Goal: Task Accomplishment & Management: Manage account settings

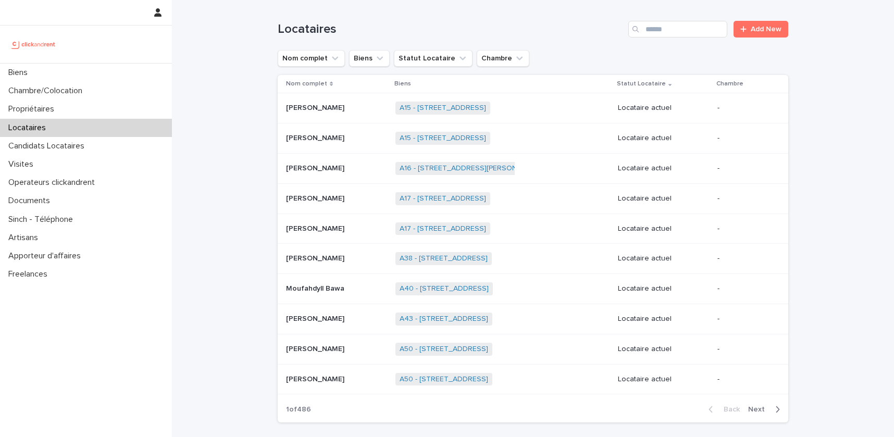
click at [680, 24] on input "Search" at bounding box center [678, 29] width 99 height 17
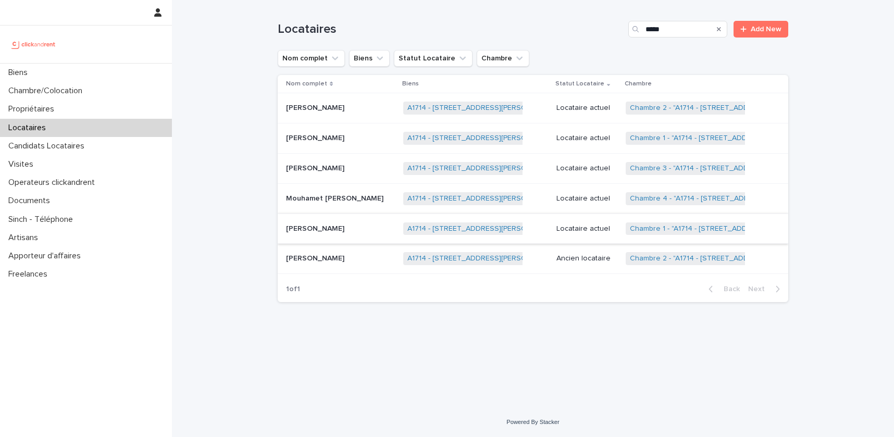
type input "*****"
click at [334, 235] on div "[PERSON_NAME] [PERSON_NAME]" at bounding box center [340, 228] width 109 height 17
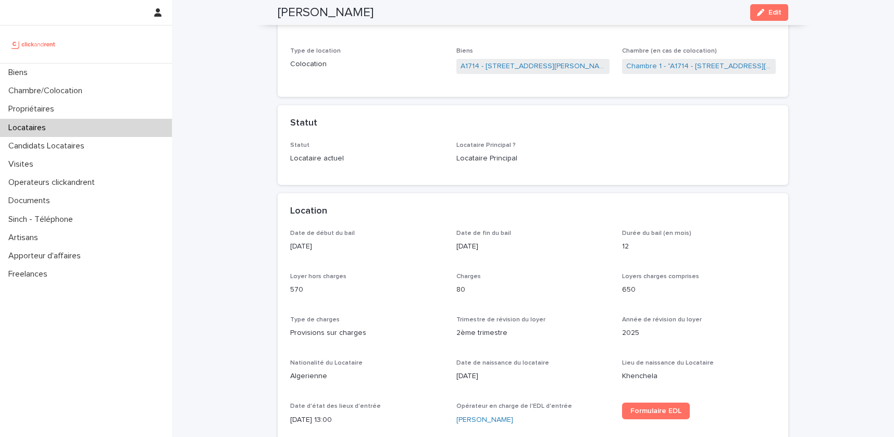
scroll to position [9, 0]
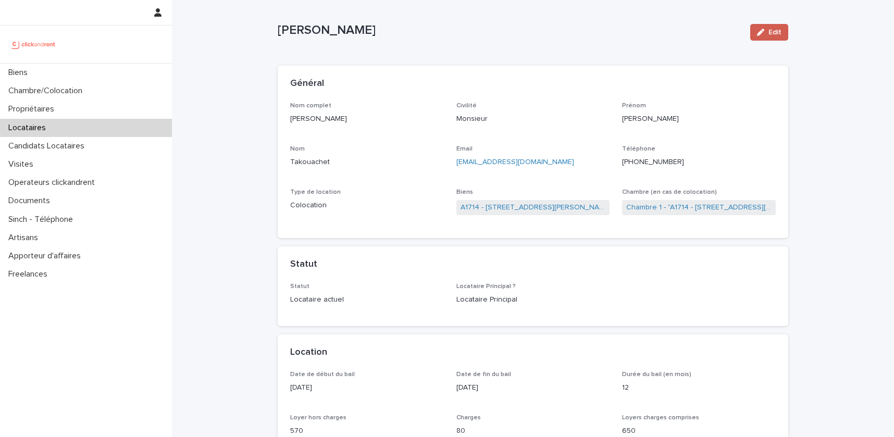
click at [763, 26] on button "Edit" at bounding box center [769, 32] width 38 height 17
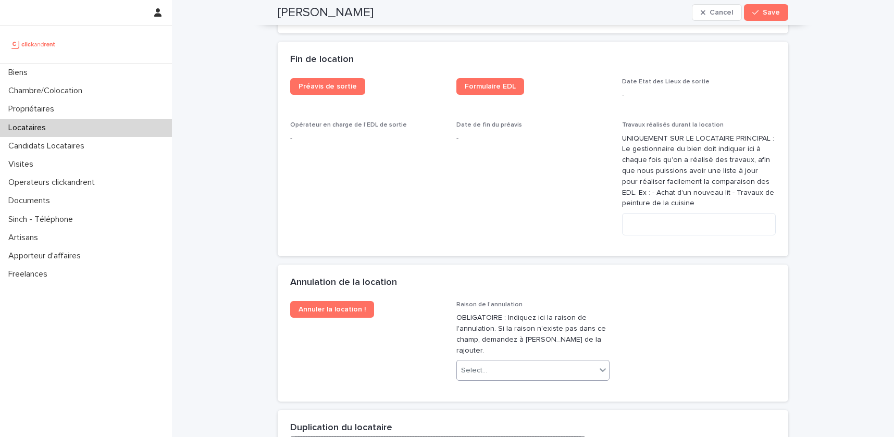
scroll to position [2002, 0]
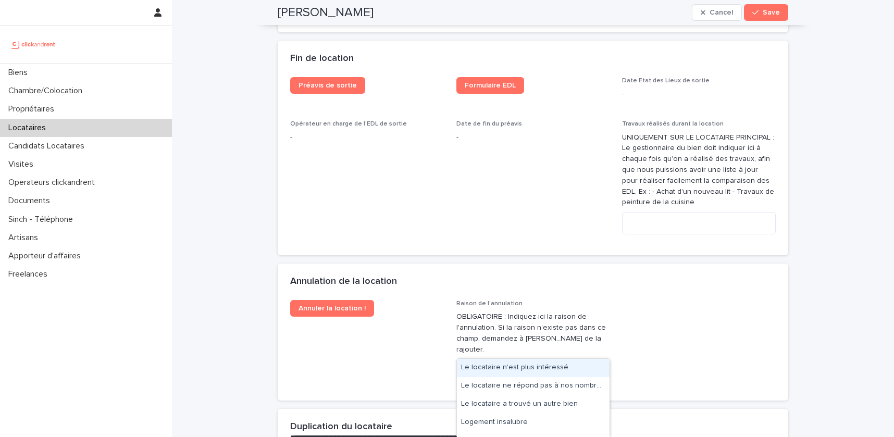
click at [544, 361] on div "Select..." at bounding box center [527, 369] width 140 height 17
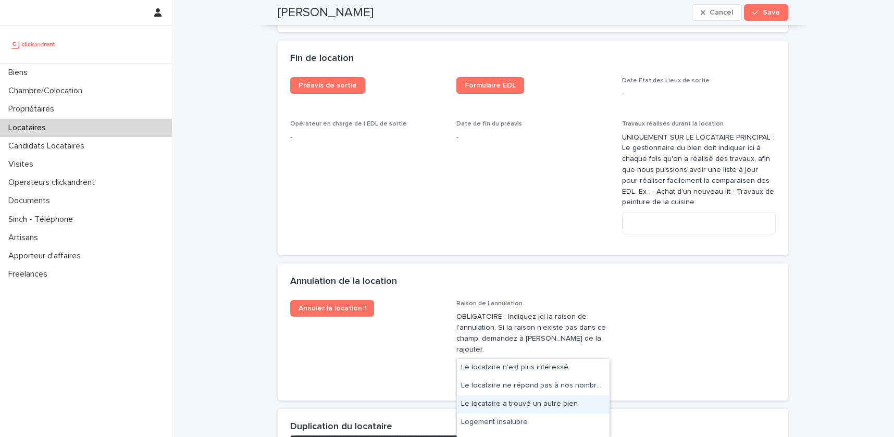
click at [519, 399] on div "Le locataire a trouvé un autre bien" at bounding box center [533, 405] width 153 height 18
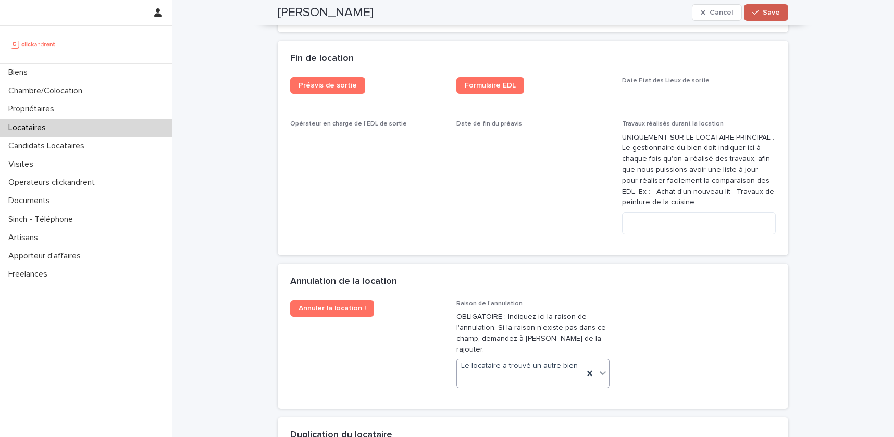
click at [762, 15] on div "button" at bounding box center [758, 12] width 10 height 7
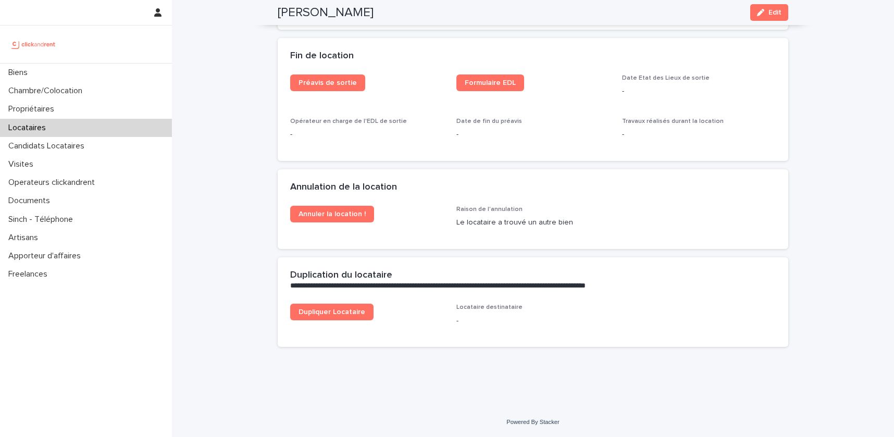
scroll to position [1332, 0]
click at [343, 211] on span "Annuler la location !" at bounding box center [332, 214] width 67 height 7
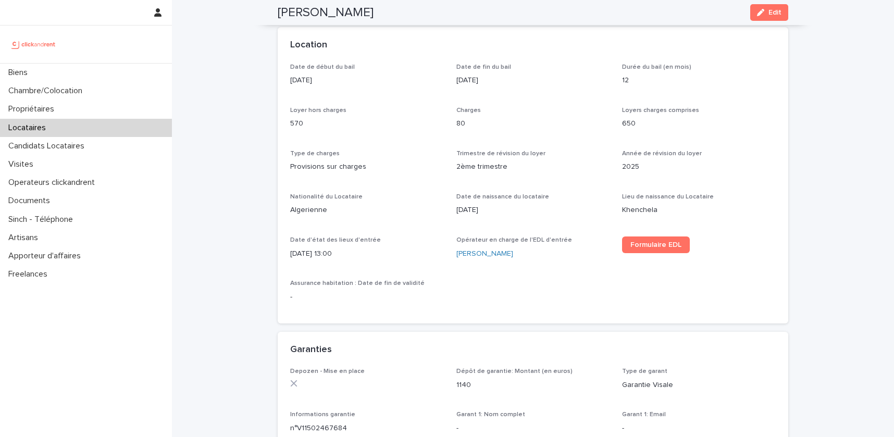
scroll to position [0, 0]
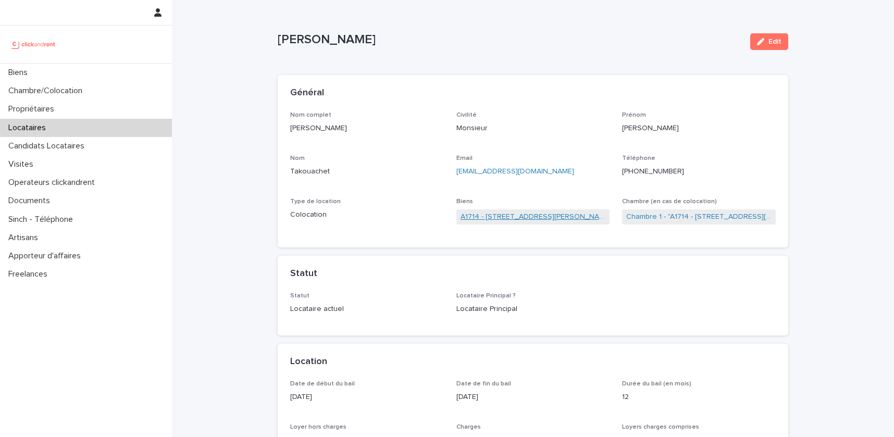
click at [570, 214] on link "A1714 - [STREET_ADDRESS][PERSON_NAME]" at bounding box center [533, 217] width 145 height 11
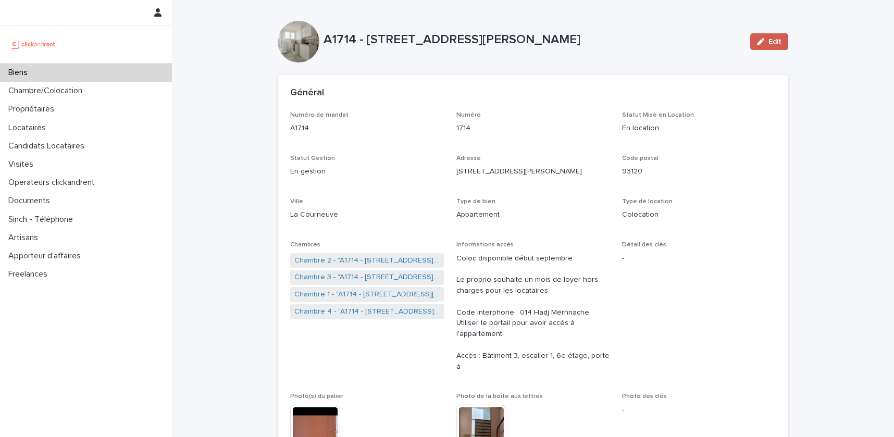
click at [762, 47] on button "Edit" at bounding box center [769, 41] width 38 height 17
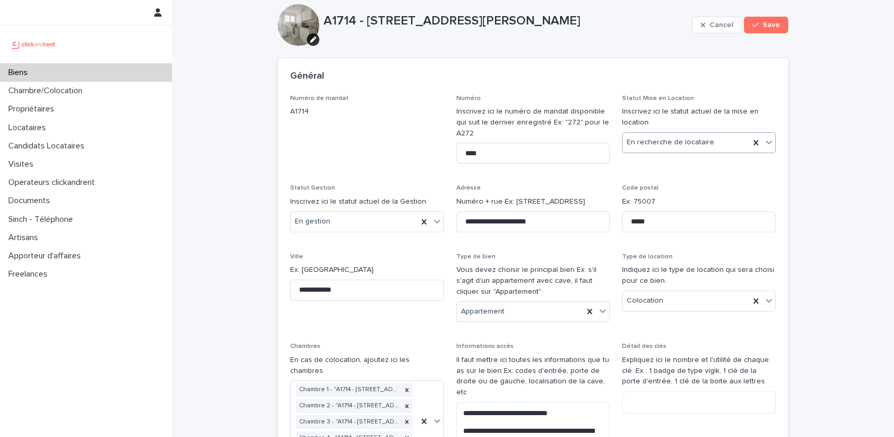
scroll to position [18, 0]
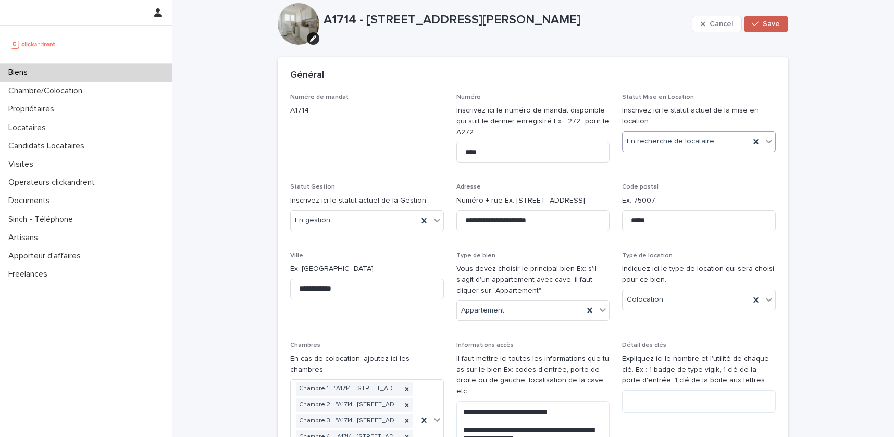
click at [762, 22] on div "button" at bounding box center [758, 23] width 10 height 7
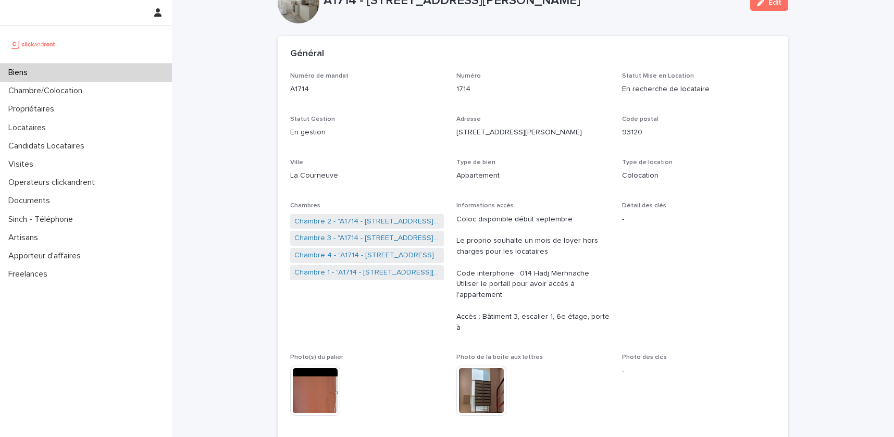
scroll to position [40, 0]
click at [352, 269] on link "Chambre 1 - "A1714 - [STREET_ADDRESS][PERSON_NAME]"" at bounding box center [366, 271] width 145 height 11
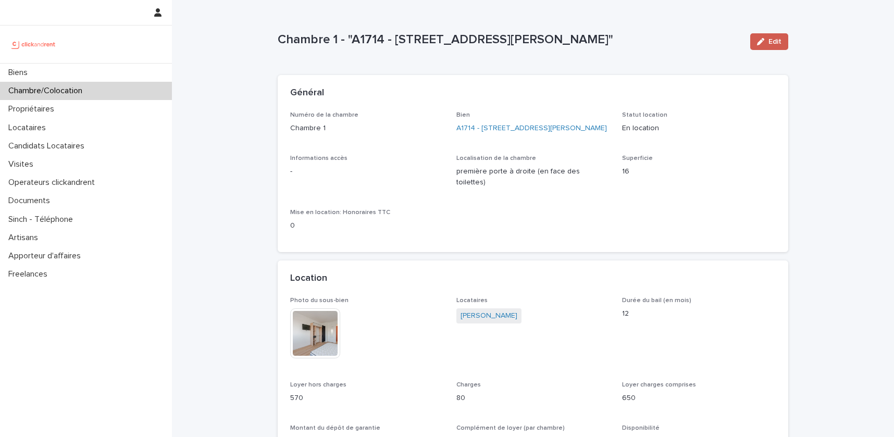
click at [780, 37] on button "Edit" at bounding box center [769, 41] width 38 height 17
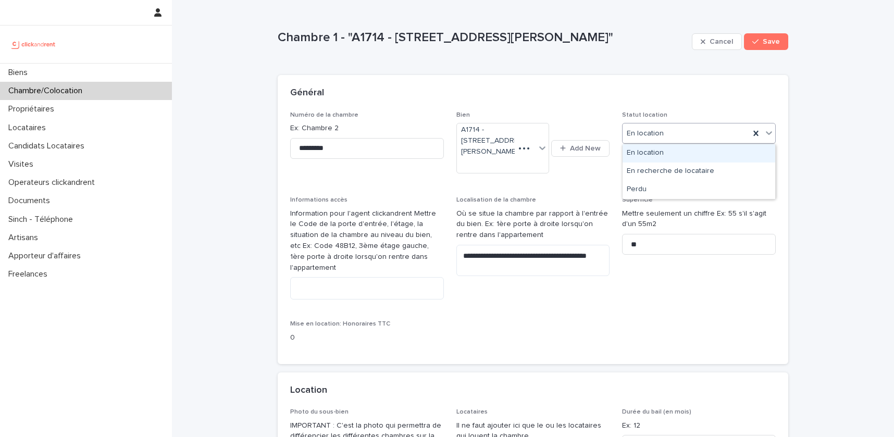
click at [680, 139] on div "En location" at bounding box center [686, 133] width 127 height 17
click at [667, 167] on div "En recherche de locataire" at bounding box center [699, 172] width 153 height 18
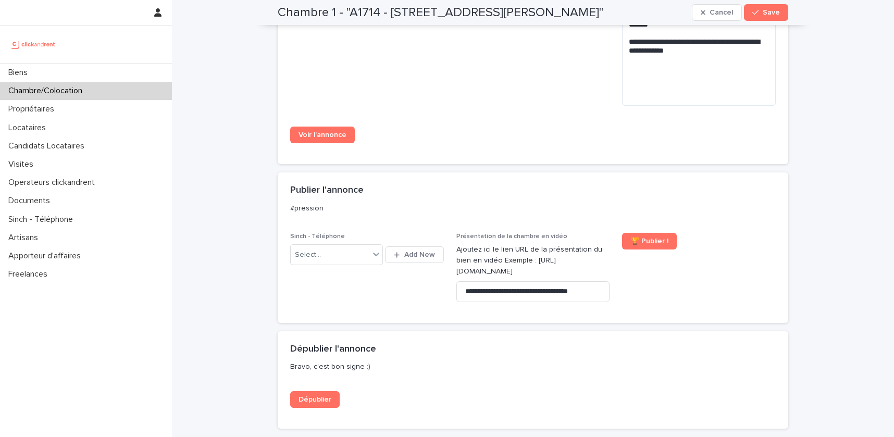
scroll to position [970, 0]
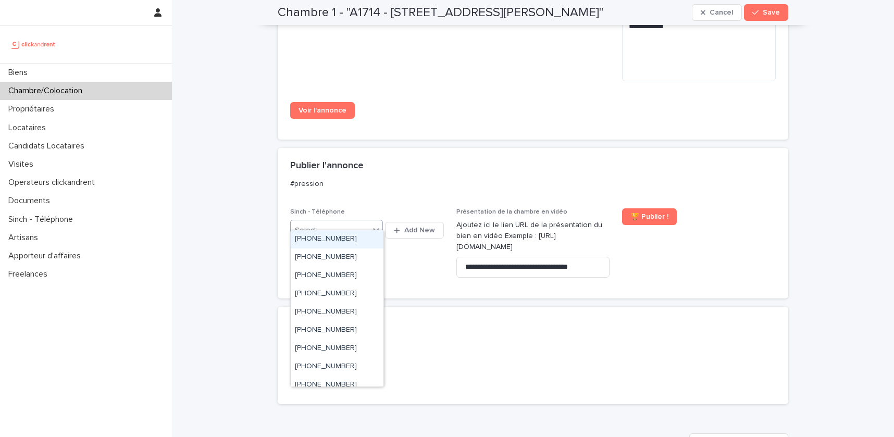
click at [372, 226] on div at bounding box center [376, 229] width 13 height 19
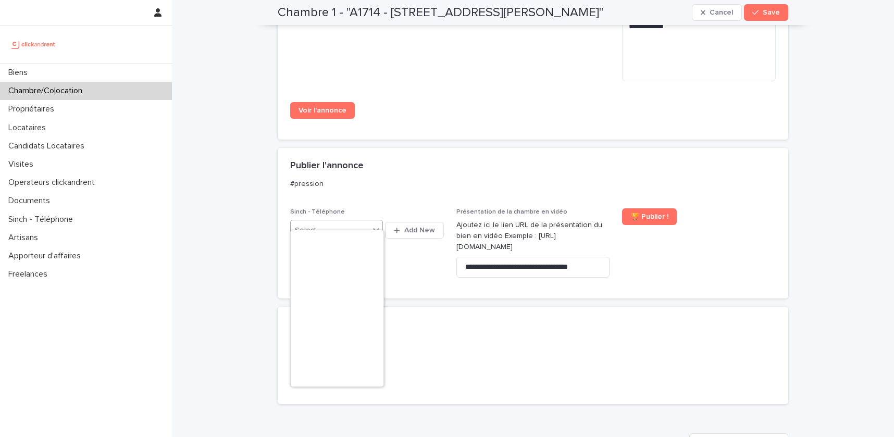
scroll to position [332, 0]
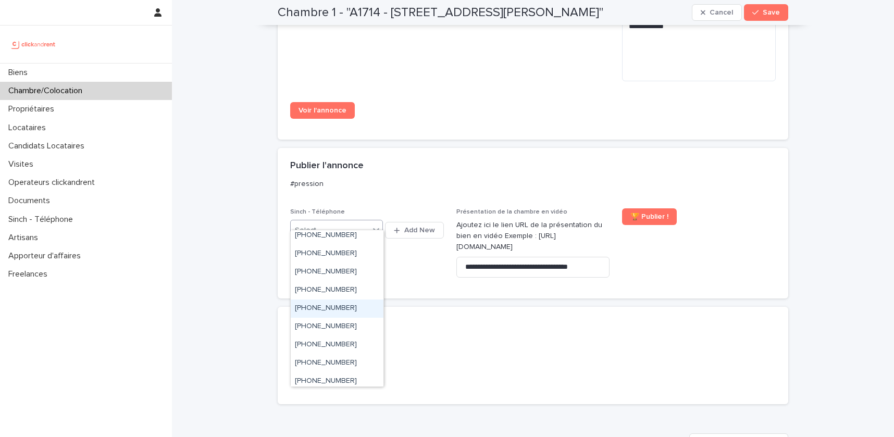
click at [366, 312] on div "[PHONE_NUMBER]" at bounding box center [337, 309] width 93 height 18
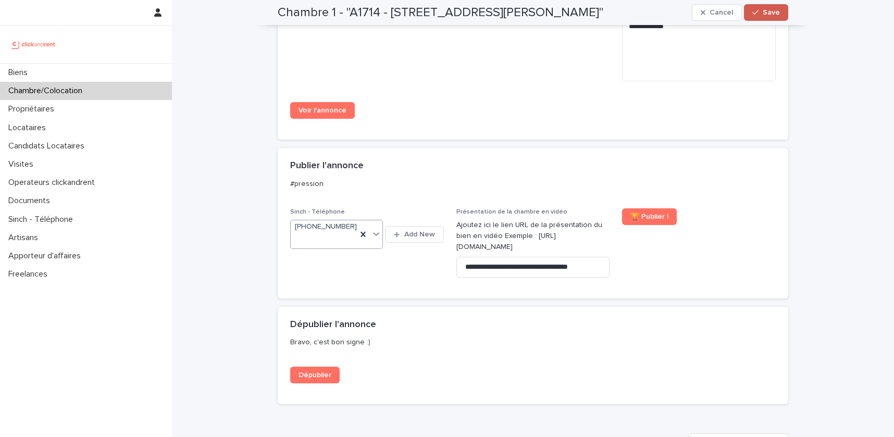
click at [766, 15] on span "Save" at bounding box center [771, 12] width 17 height 7
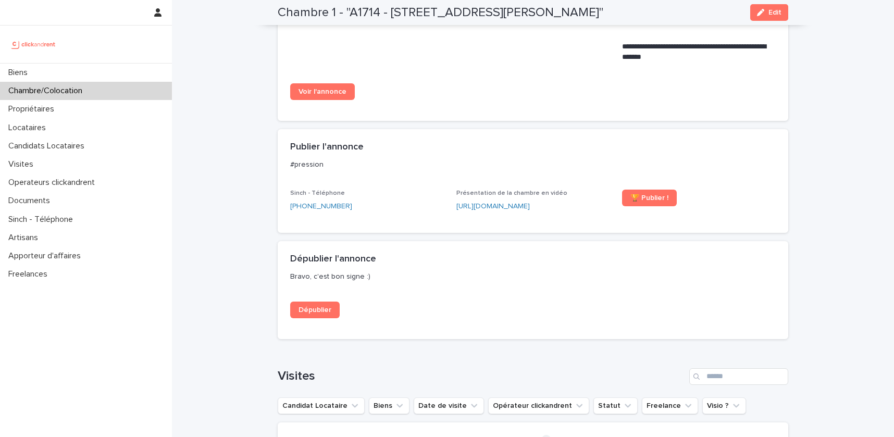
scroll to position [709, 0]
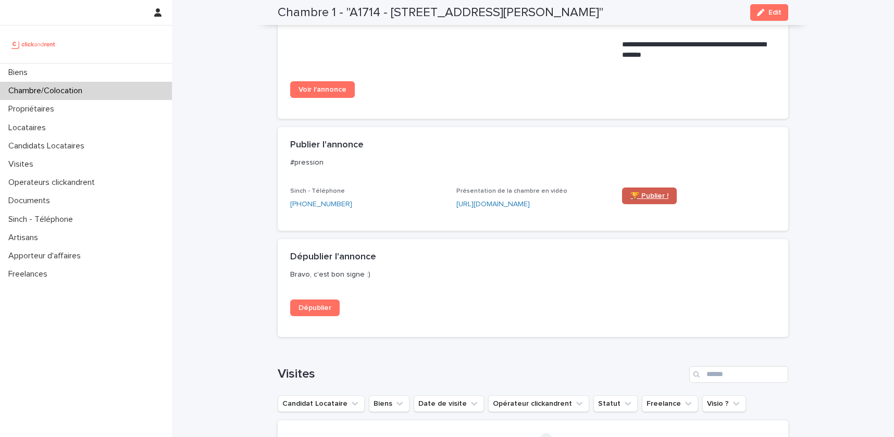
click at [637, 202] on link "🏆 Publier !" at bounding box center [649, 196] width 55 height 17
click at [52, 66] on div "Biens" at bounding box center [86, 73] width 172 height 18
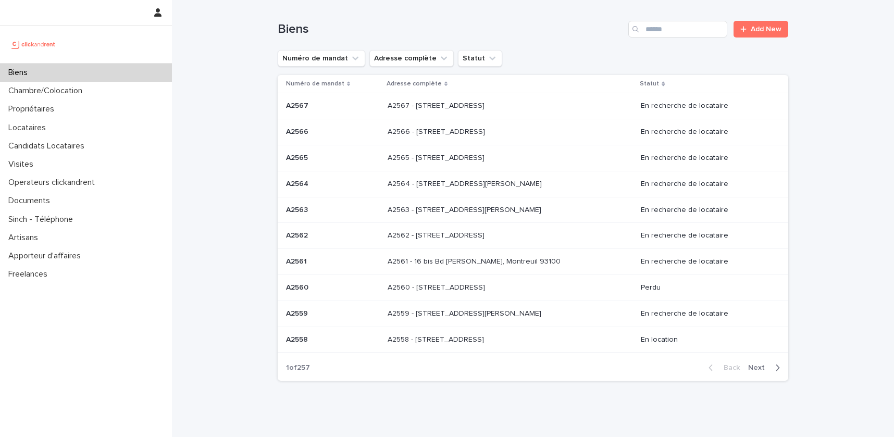
click at [679, 33] on input "Search" at bounding box center [678, 29] width 99 height 17
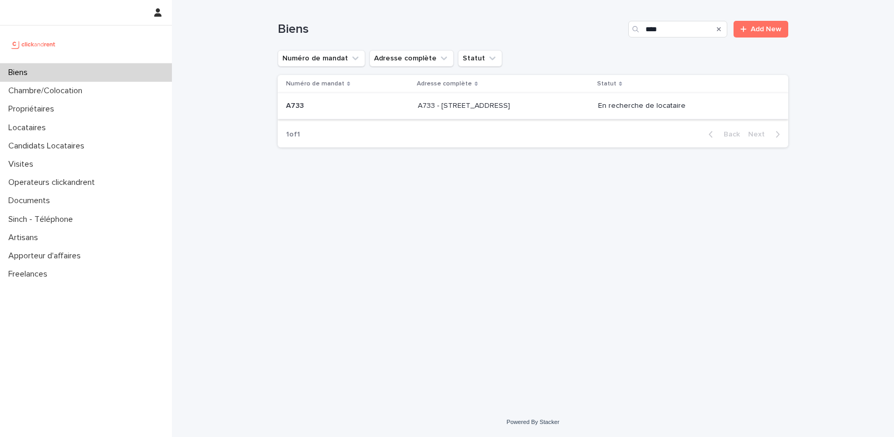
type input "****"
click at [590, 106] on div "A733 - [STREET_ADDRESS] - [STREET_ADDRESS]" at bounding box center [504, 105] width 172 height 17
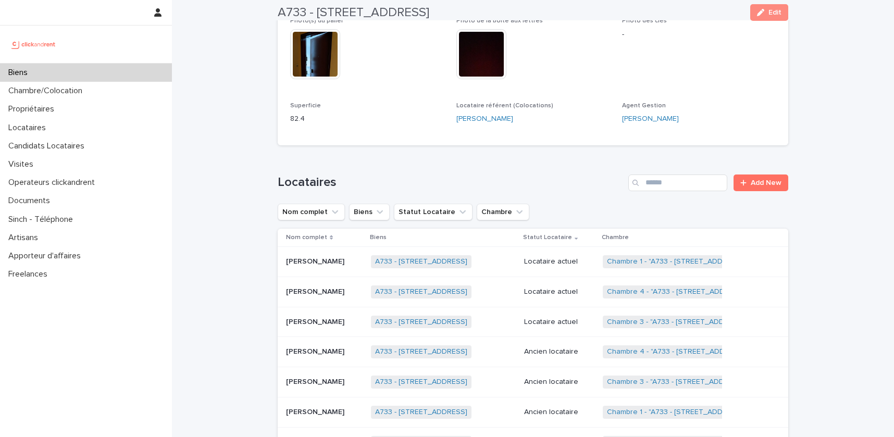
scroll to position [395, 0]
